Goal: Share content: Share content

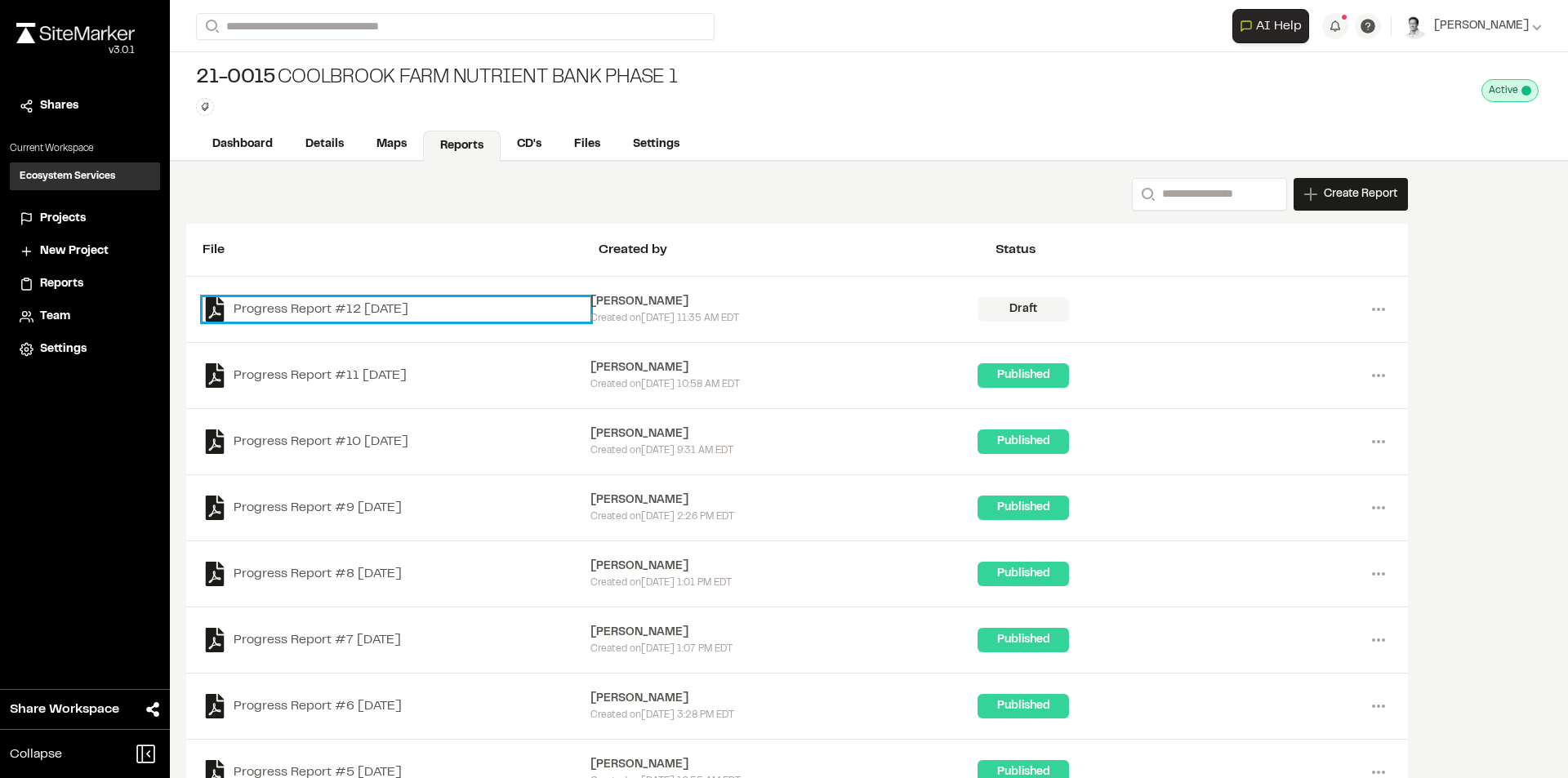
click at [368, 313] on link "Progress Report #12 [DATE]" at bounding box center [396, 309] width 388 height 25
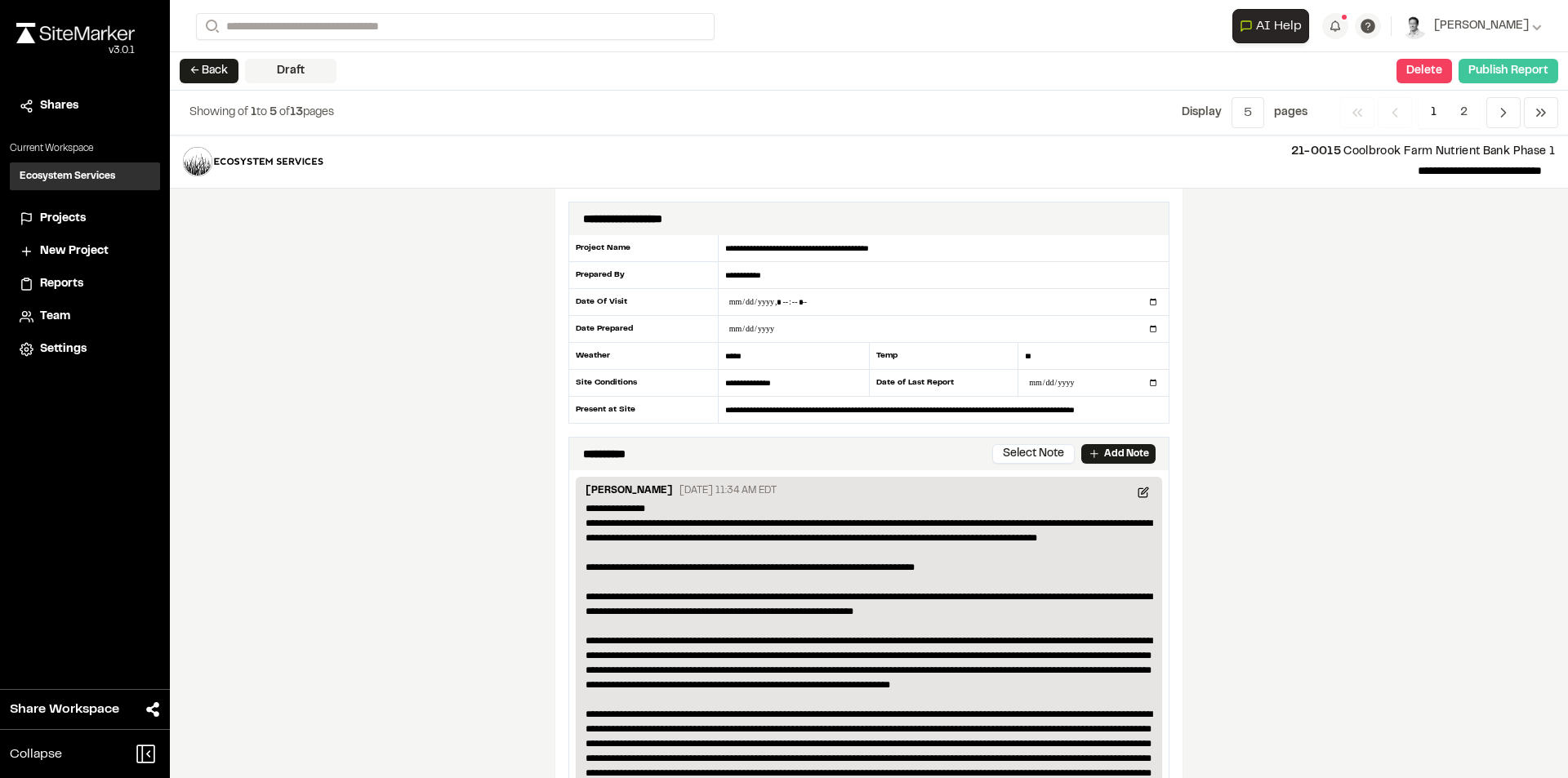
click at [1509, 72] on button "Publish Report" at bounding box center [1509, 70] width 100 height 25
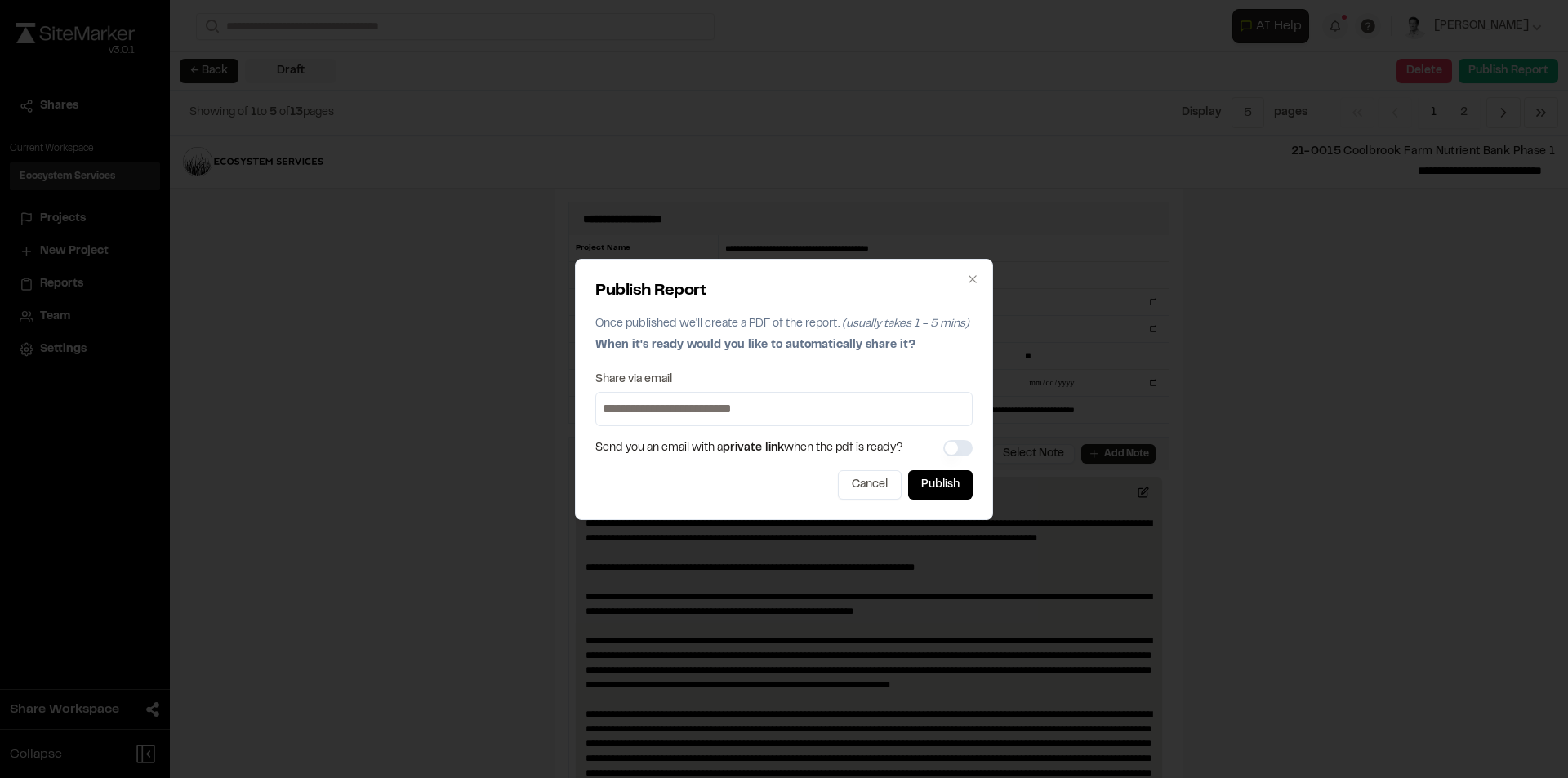
click at [791, 417] on input at bounding box center [784, 409] width 369 height 26
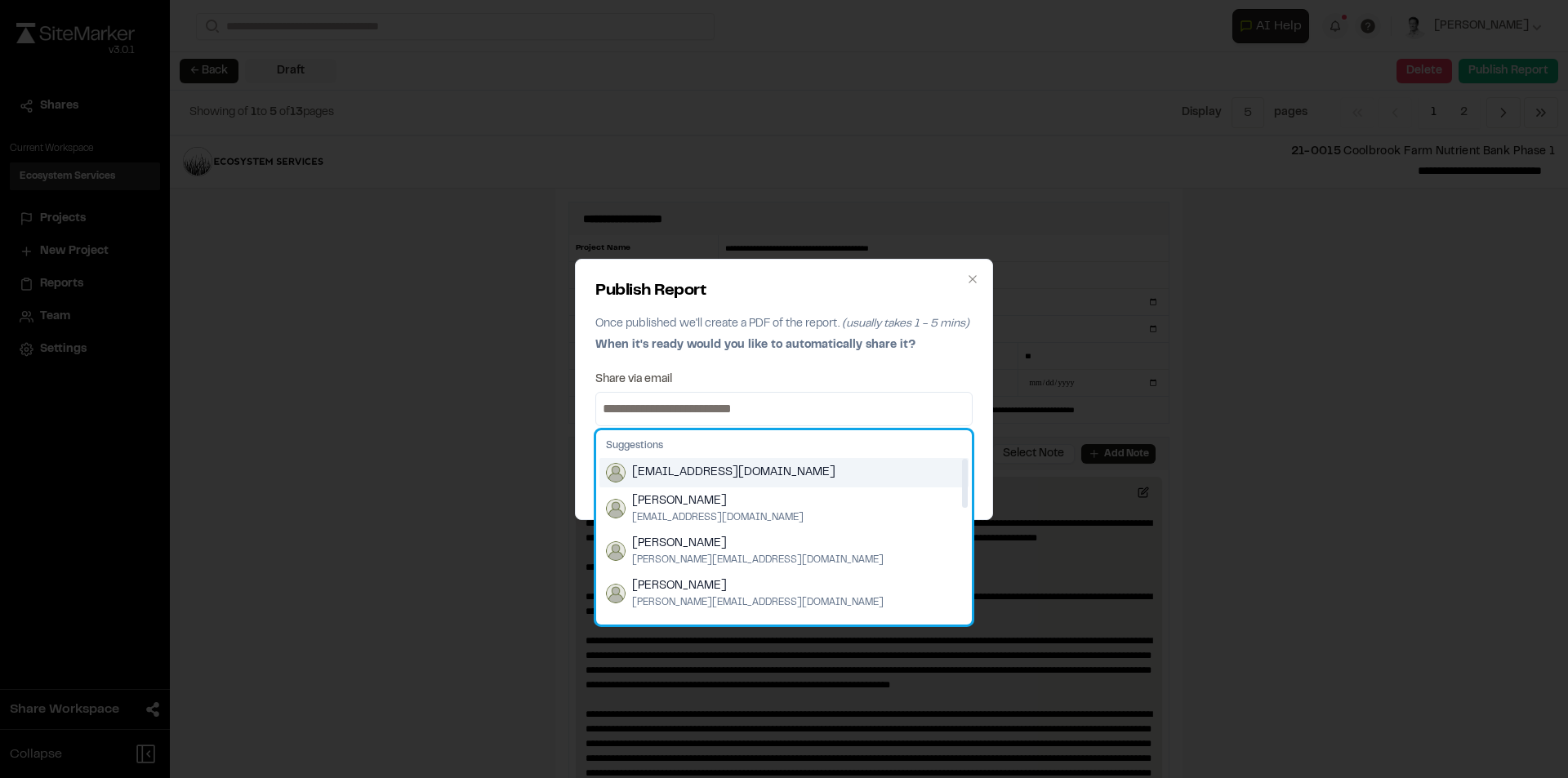
click at [666, 470] on span "[EMAIL_ADDRESS][DOMAIN_NAME]" at bounding box center [734, 472] width 203 height 18
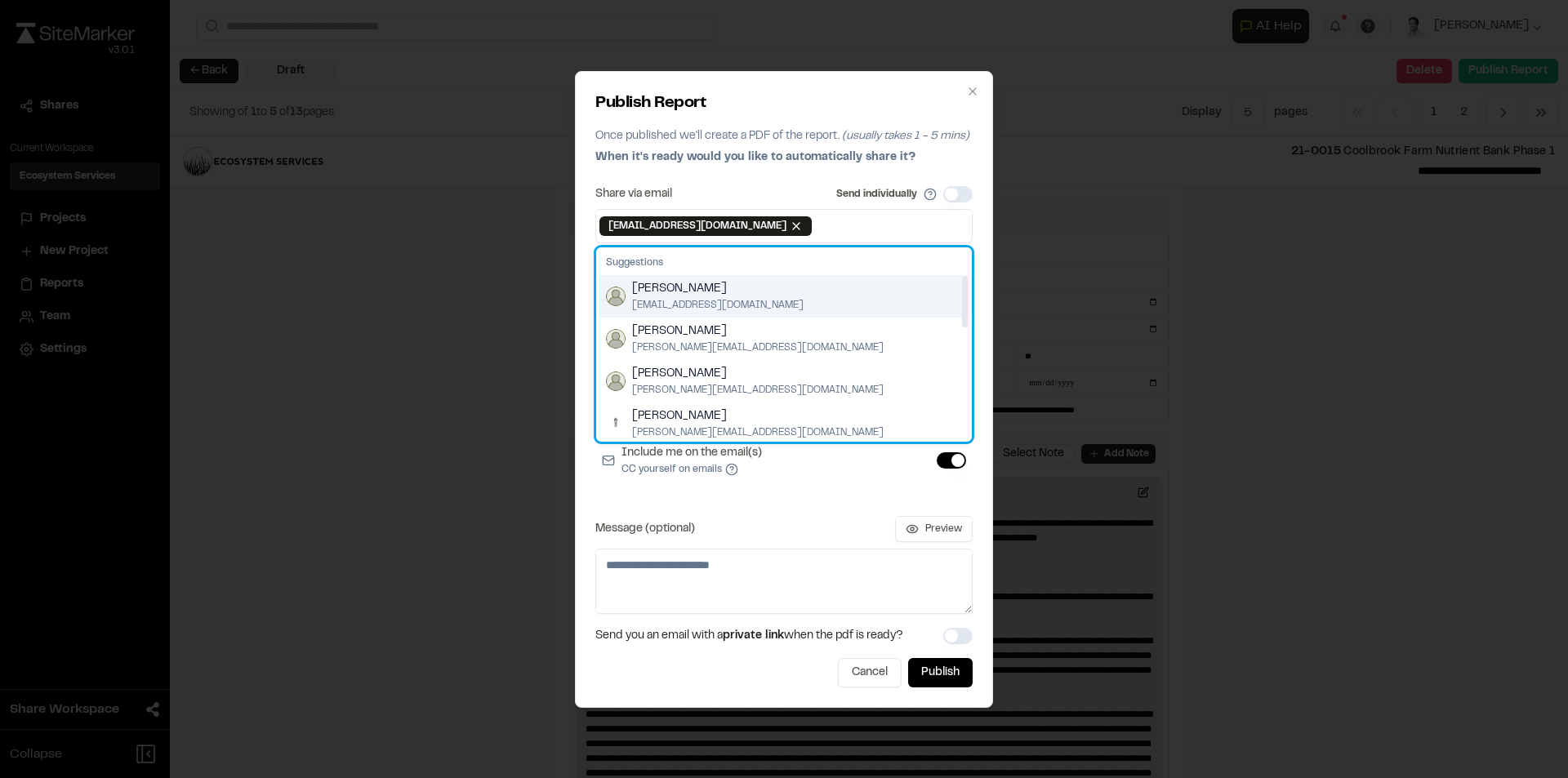
click at [706, 284] on span "[PERSON_NAME]" at bounding box center [718, 289] width 171 height 18
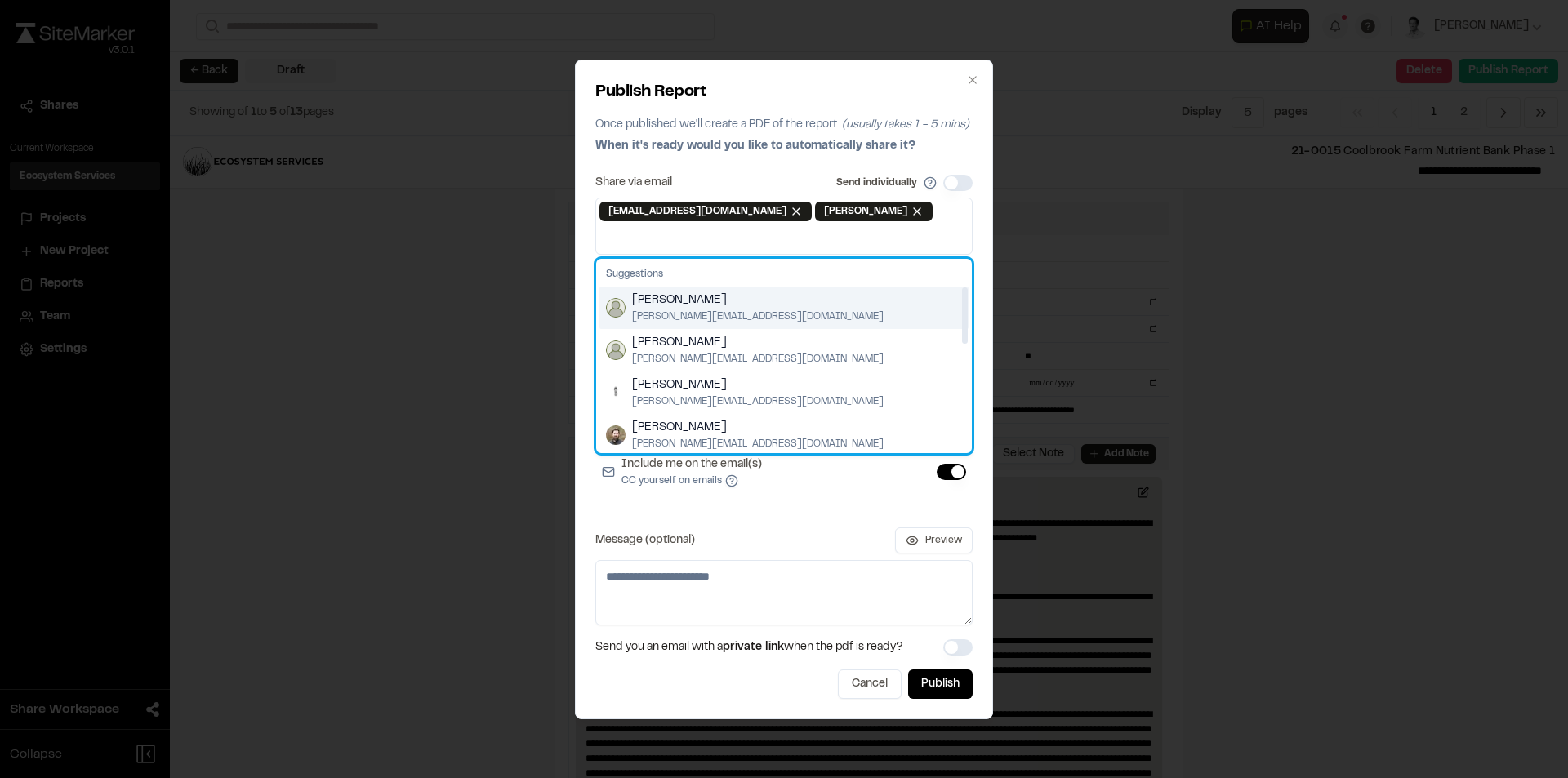
click at [708, 298] on span "[PERSON_NAME]" at bounding box center [757, 300] width 252 height 18
click at [706, 305] on span "[PERSON_NAME]" at bounding box center [757, 300] width 252 height 18
click at [707, 309] on span "[PERSON_NAME][EMAIL_ADDRESS][DOMAIN_NAME]" at bounding box center [757, 316] width 252 height 14
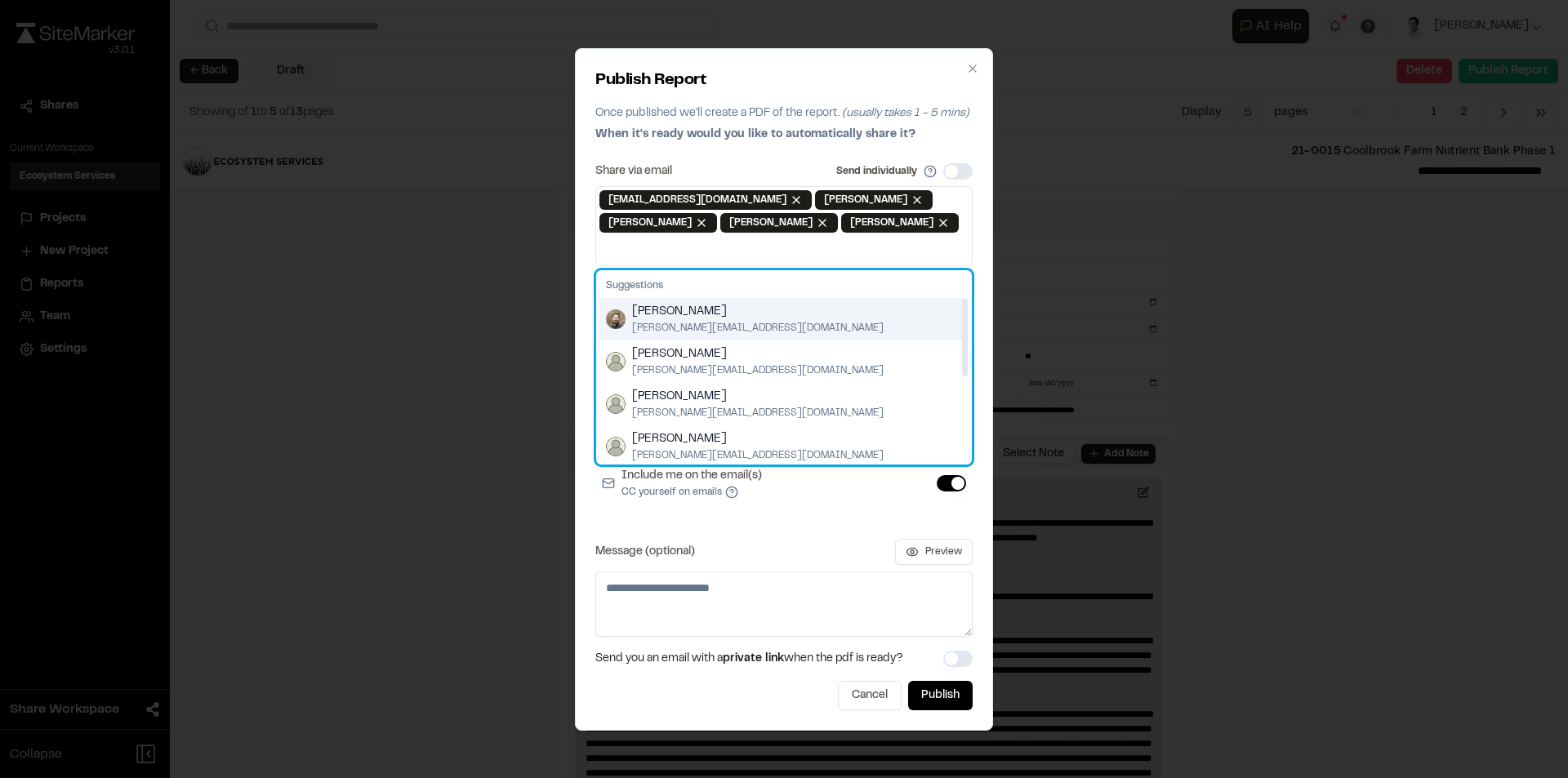
click at [708, 317] on span "[PERSON_NAME]" at bounding box center [757, 312] width 252 height 18
click at [708, 324] on span "[PERSON_NAME][EMAIL_ADDRESS][DOMAIN_NAME]" at bounding box center [757, 328] width 252 height 14
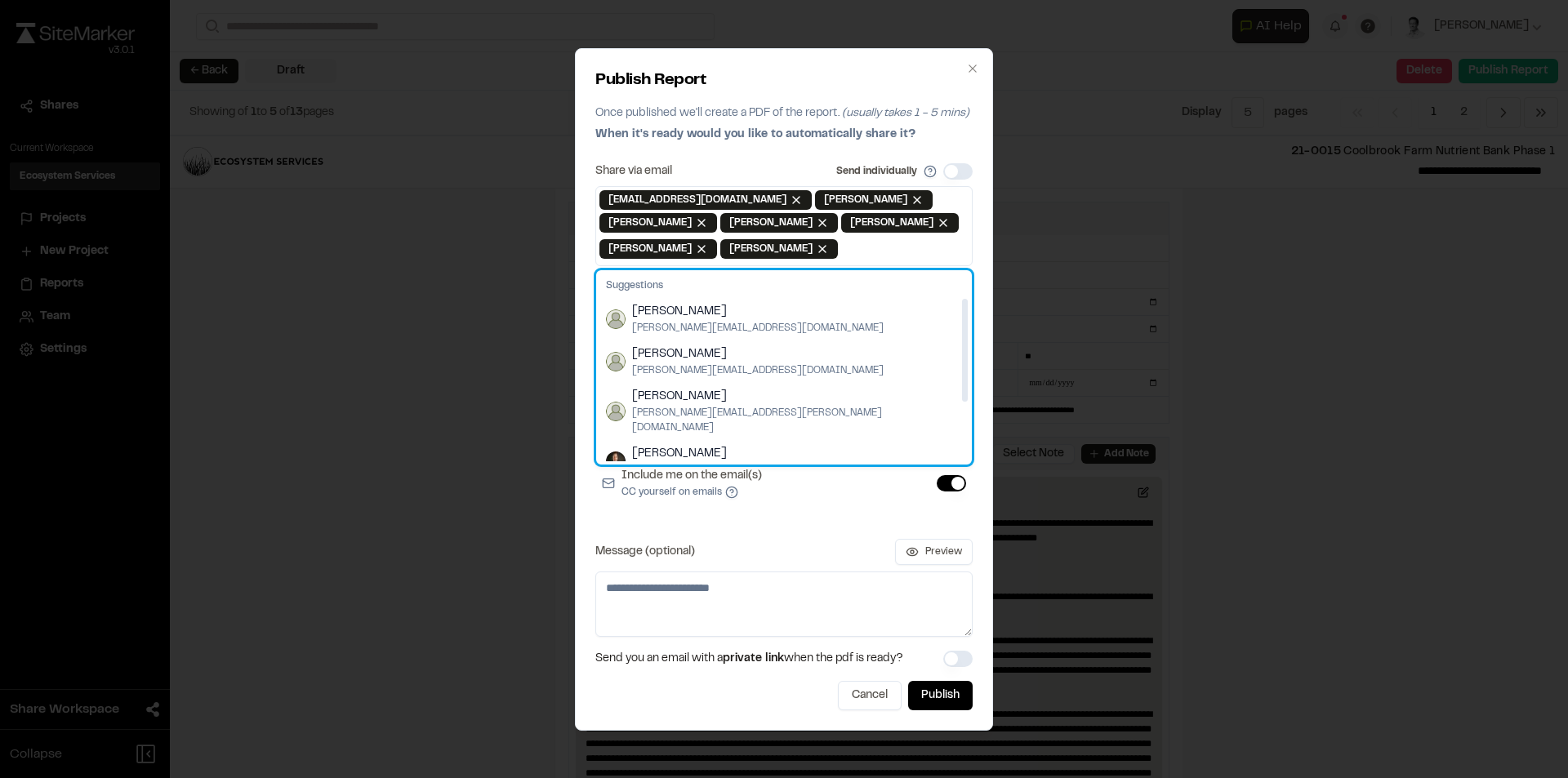
click at [708, 324] on span "[PERSON_NAME][EMAIL_ADDRESS][DOMAIN_NAME]" at bounding box center [757, 328] width 252 height 14
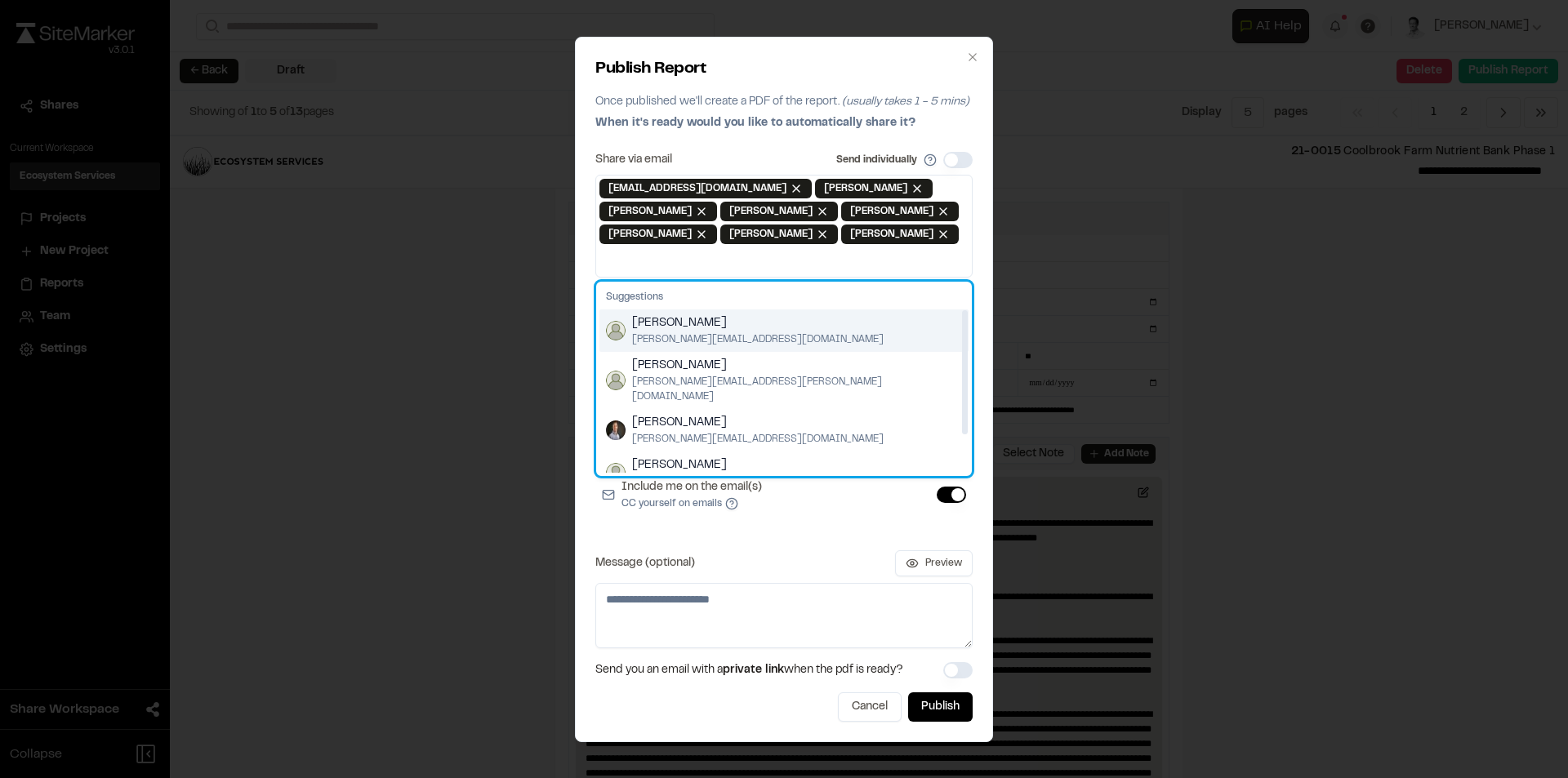
click at [708, 332] on span "[PERSON_NAME][EMAIL_ADDRESS][DOMAIN_NAME]" at bounding box center [757, 339] width 252 height 14
click at [708, 328] on span "[PERSON_NAME]" at bounding box center [796, 323] width 330 height 18
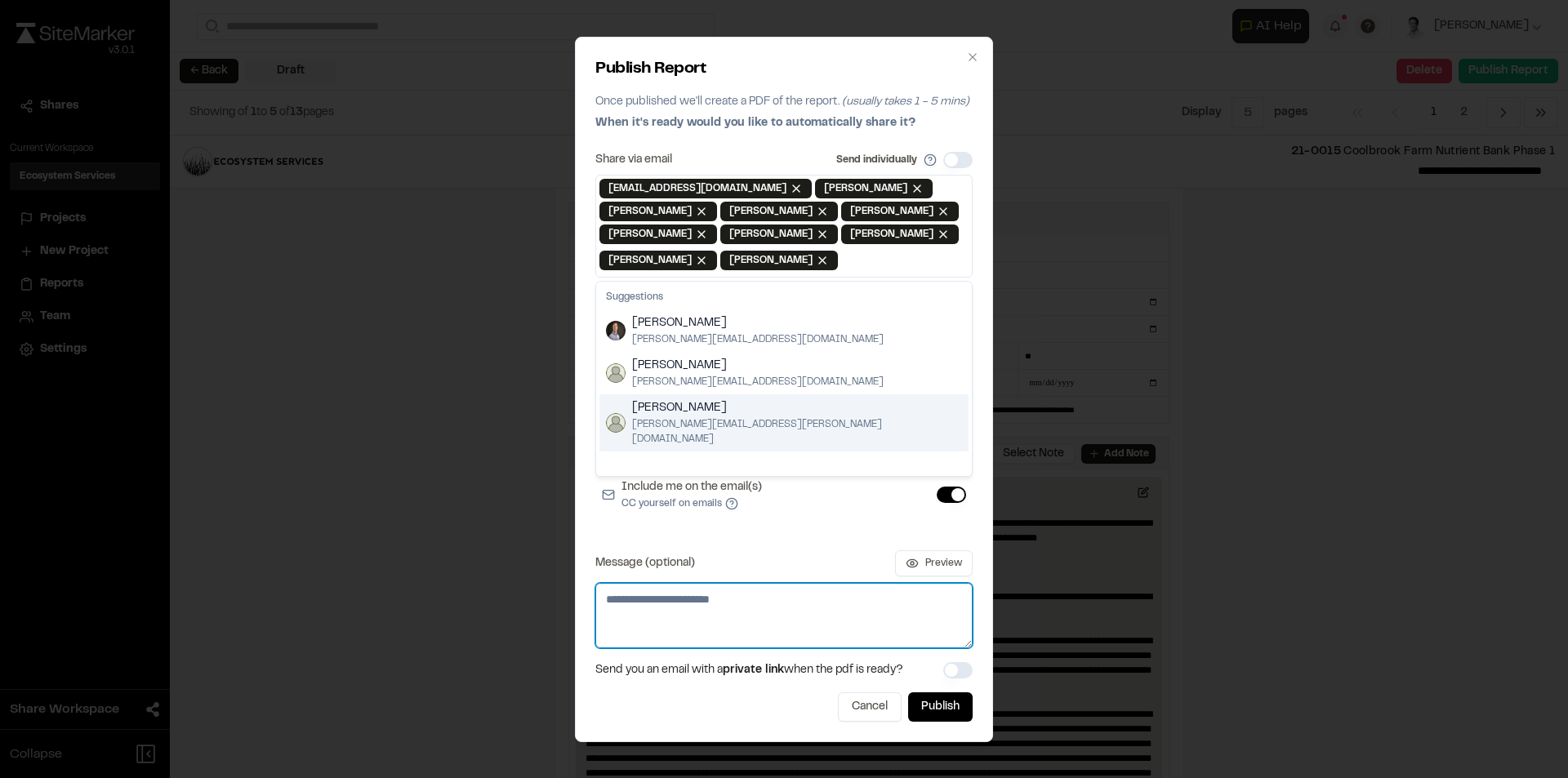
click at [723, 614] on textarea "Message (optional)" at bounding box center [784, 615] width 377 height 65
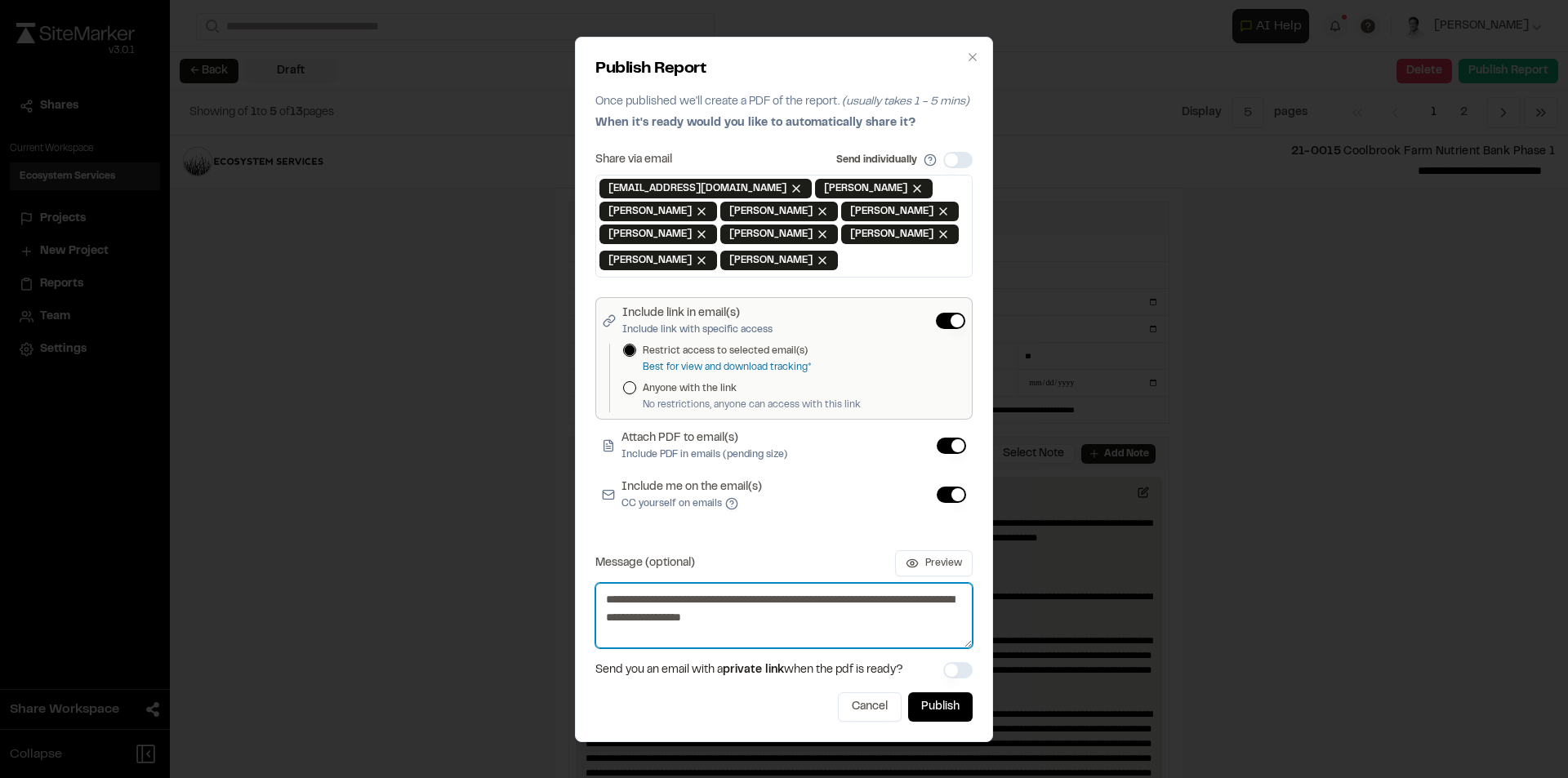
click at [827, 612] on textarea "**********" at bounding box center [784, 615] width 377 height 65
type textarea "**********"
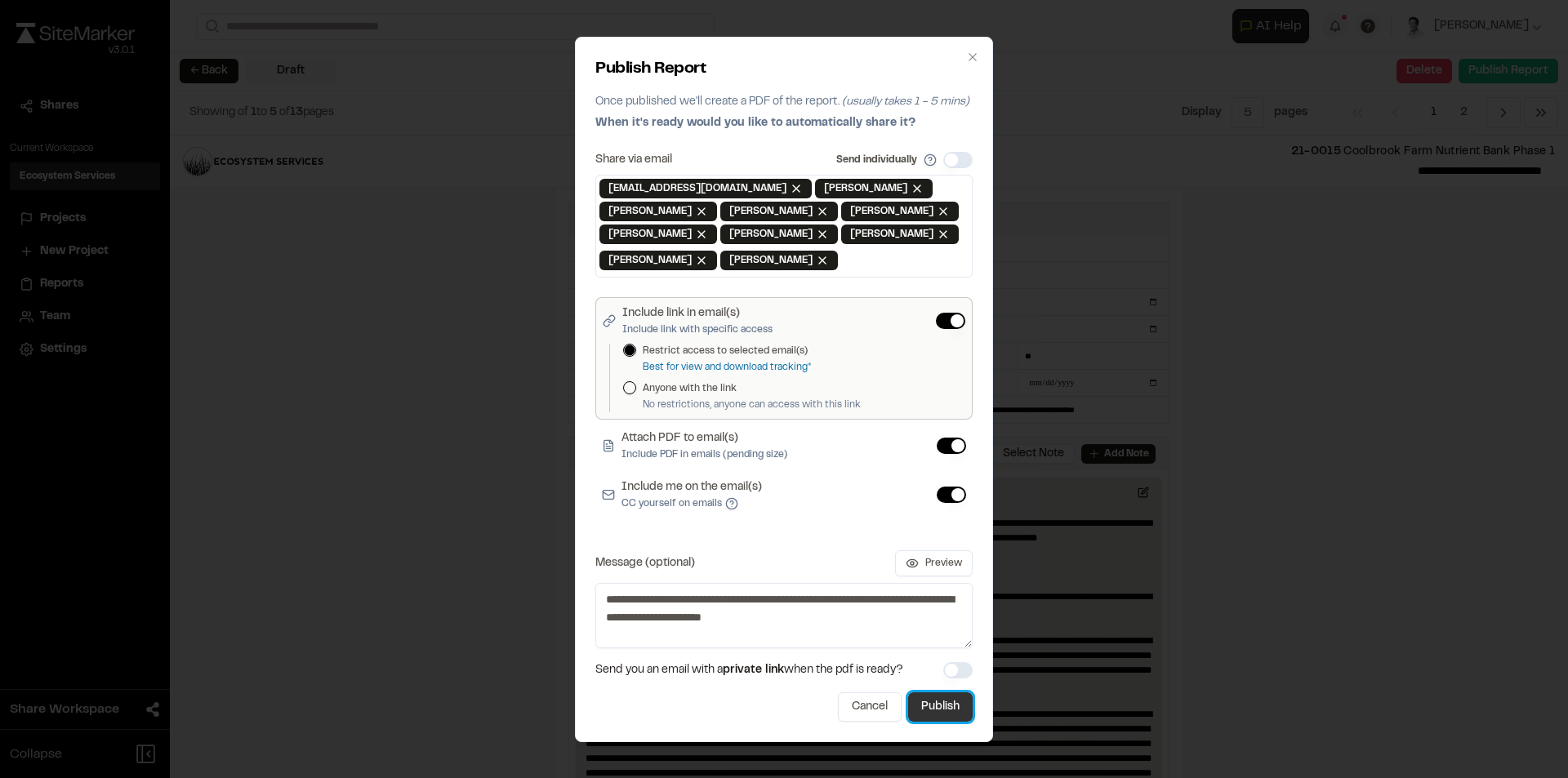
click at [943, 706] on button "Publish" at bounding box center [940, 707] width 64 height 30
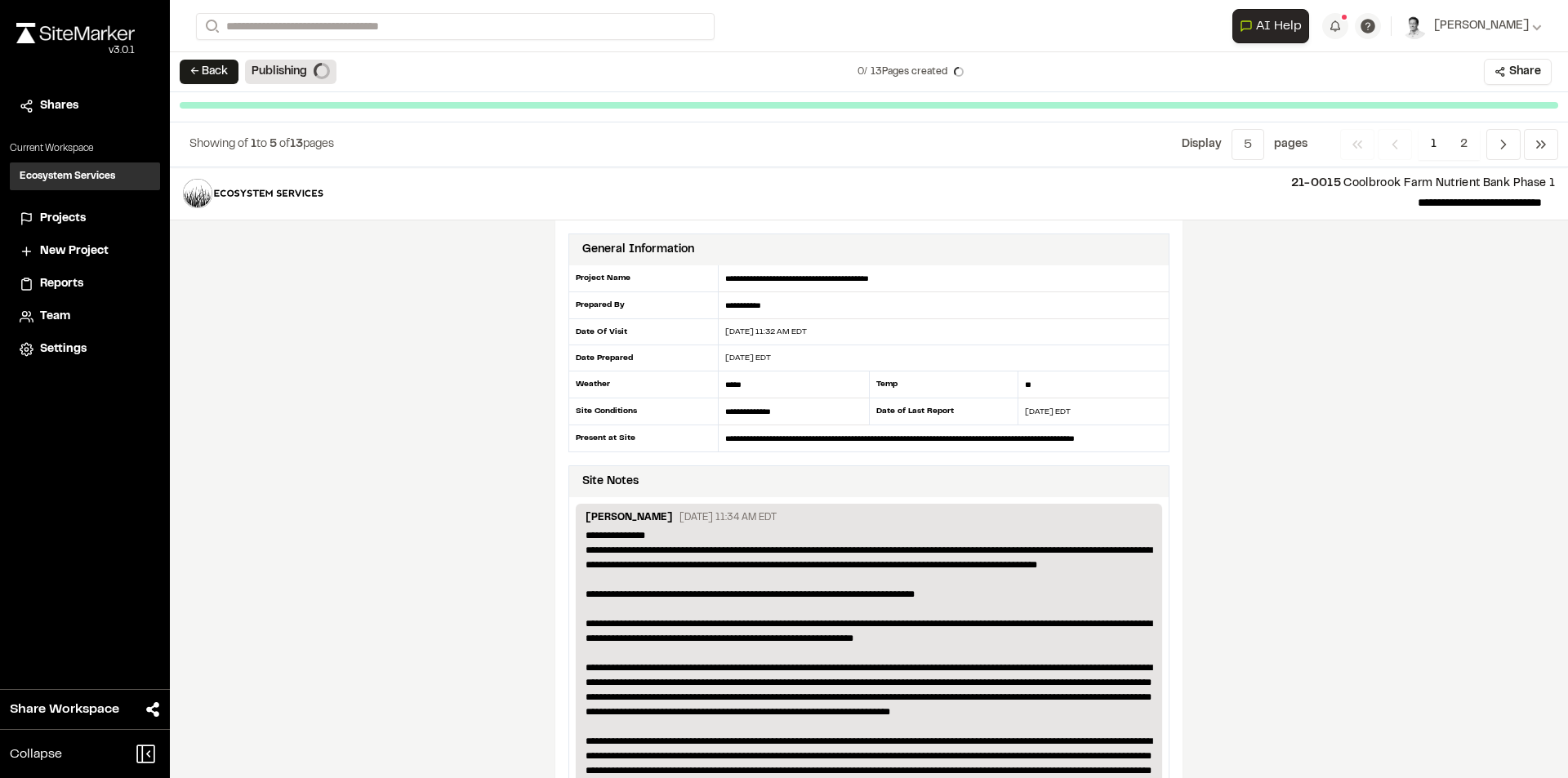
click at [1445, 488] on div "**********" at bounding box center [869, 472] width 1398 height 610
click at [208, 78] on button "← Back" at bounding box center [208, 71] width 58 height 25
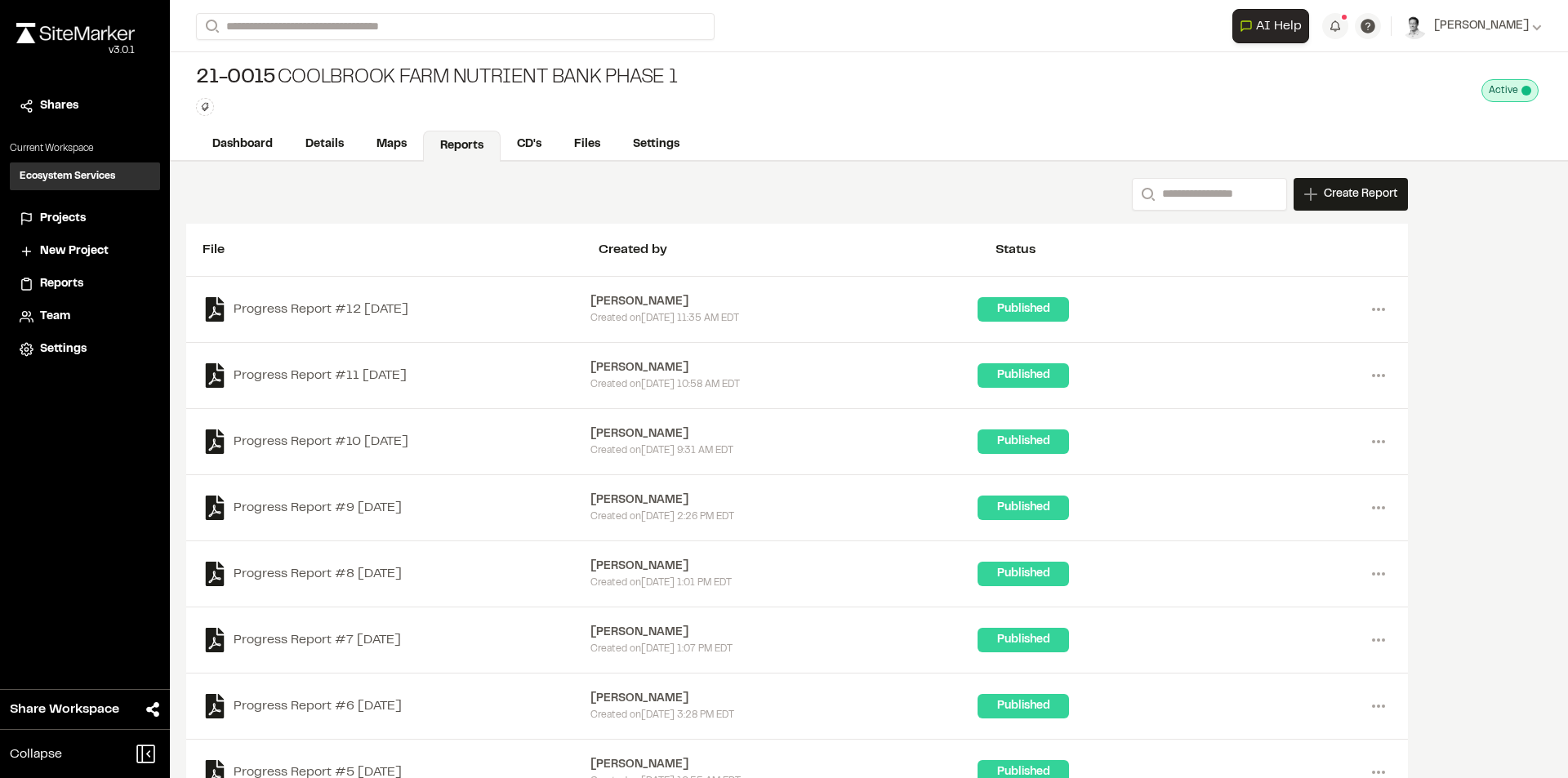
click at [1505, 446] on div "Search Create Report New Report | 21-0015 [GEOGRAPHIC_DATA] Nutrient Bank Phase…" at bounding box center [869, 550] width 1398 height 778
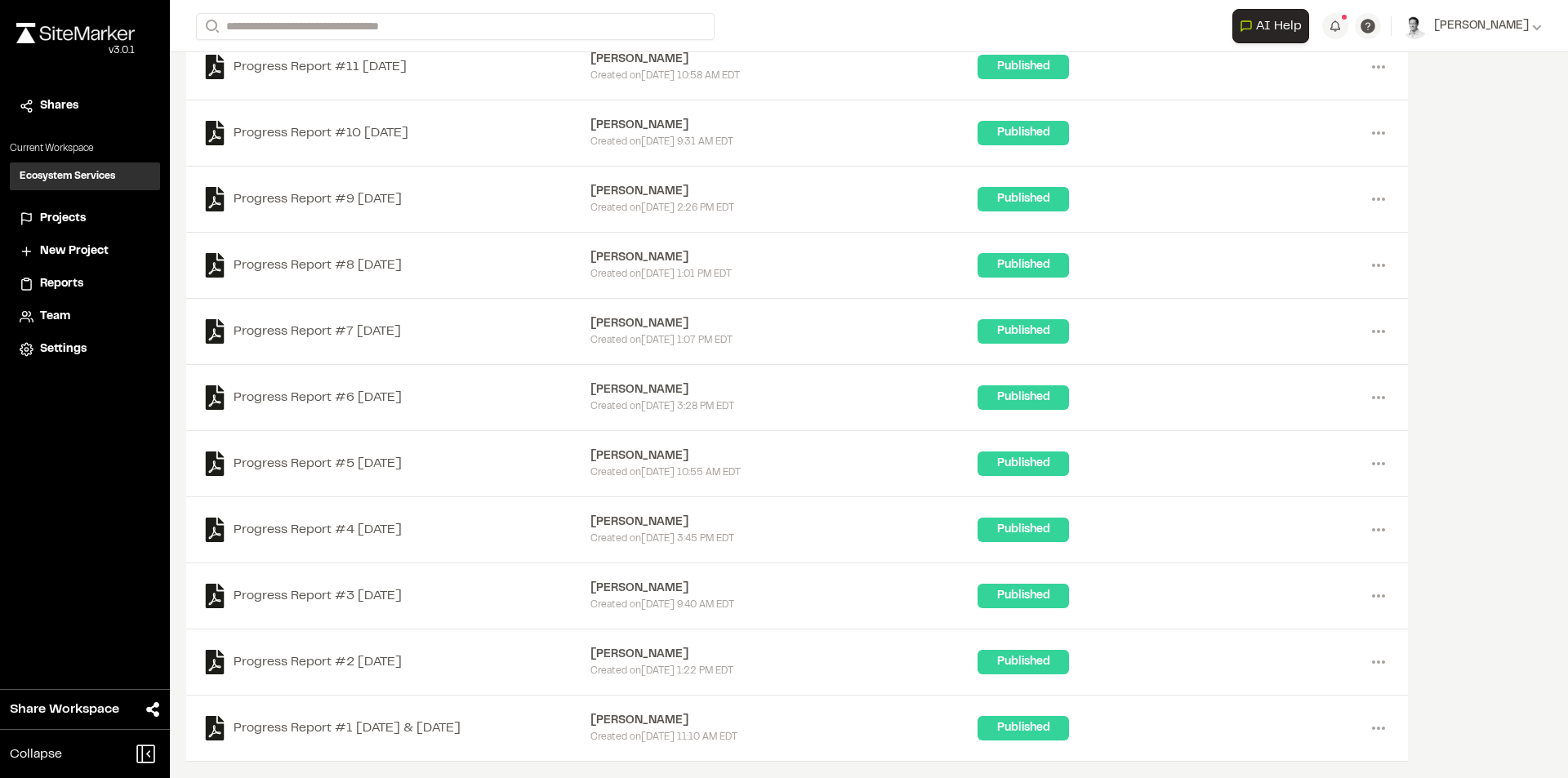
click at [1510, 163] on div "Search Create Report New Report | 21-0015 [GEOGRAPHIC_DATA] Nutrient Bank Phase…" at bounding box center [869, 241] width 1398 height 778
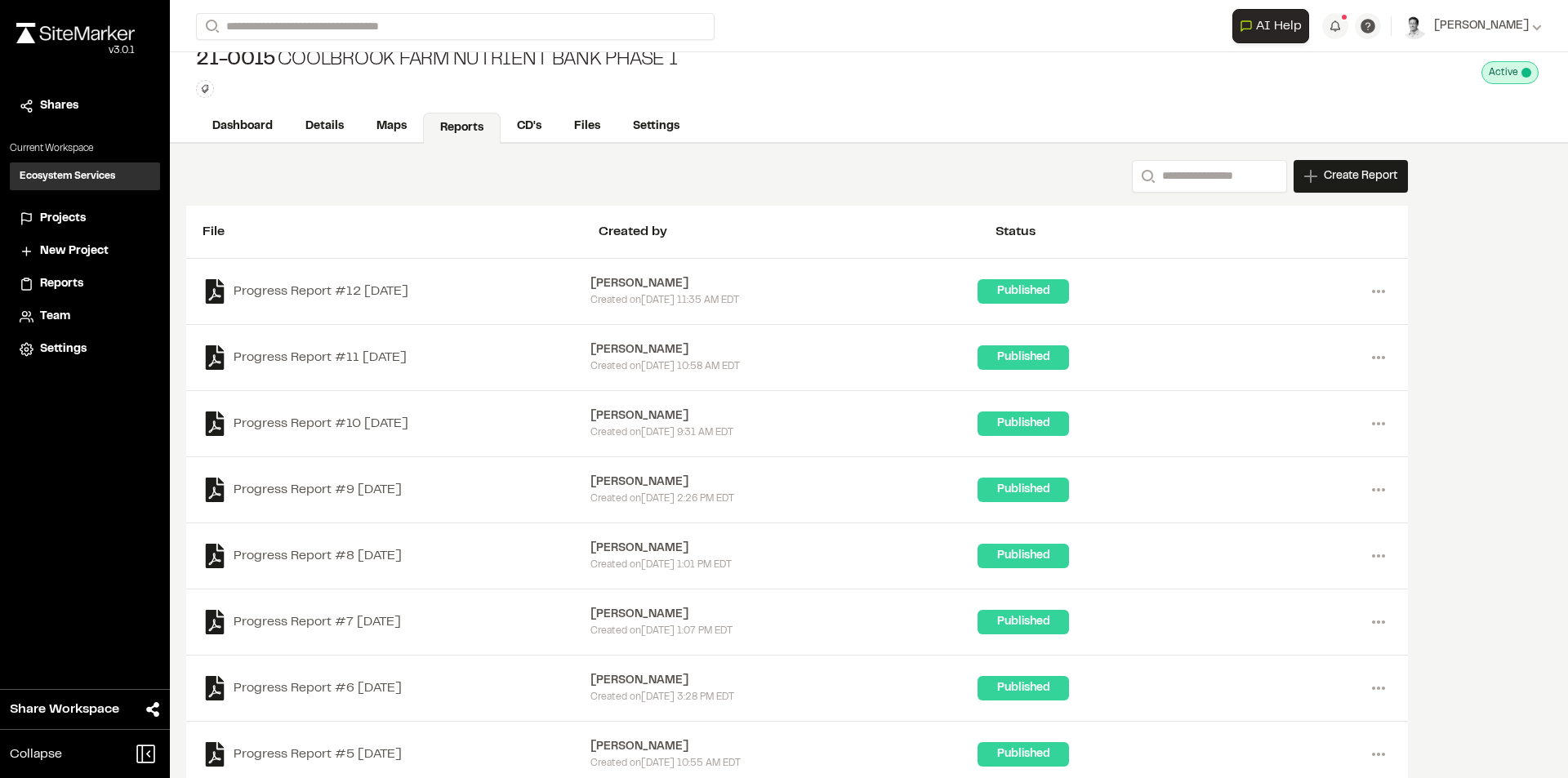
scroll to position [0, 0]
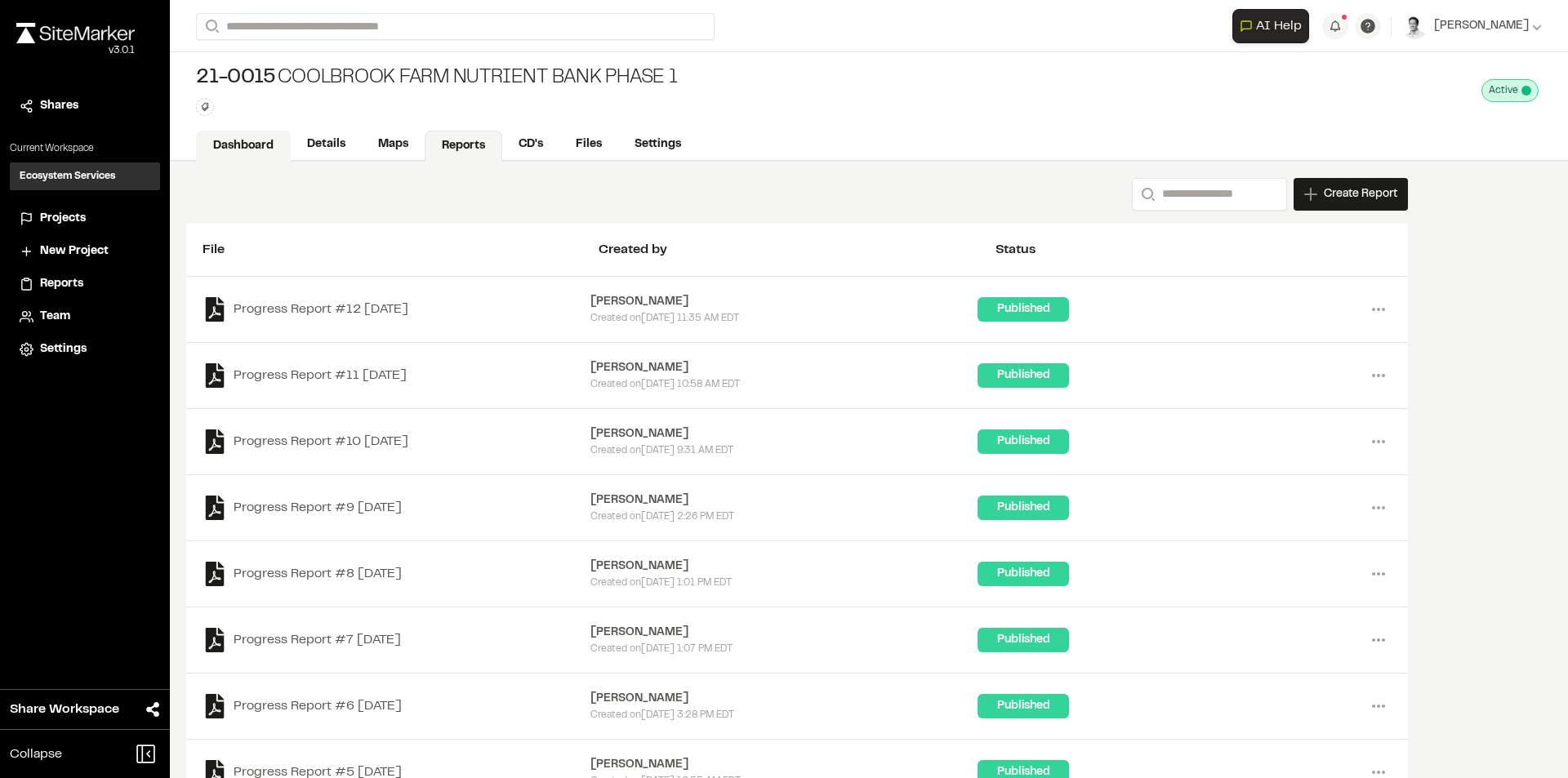
click at [256, 140] on link "Dashboard" at bounding box center [243, 146] width 95 height 31
